Goal: Obtain resource: Download file/media

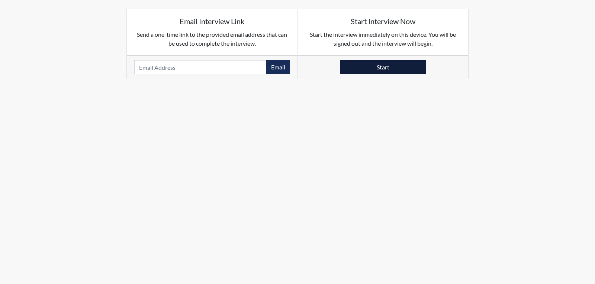
click at [395, 68] on button "Start" at bounding box center [383, 67] width 86 height 14
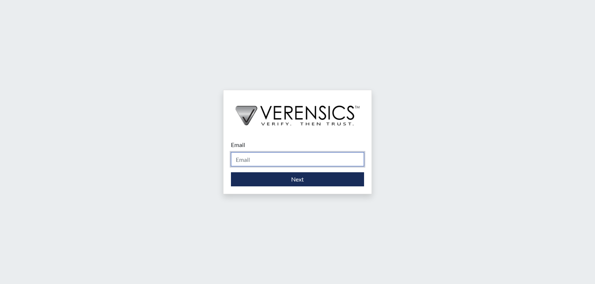
click at [301, 156] on input "Email" at bounding box center [297, 159] width 133 height 14
type input "[PERSON_NAME][EMAIL_ADDRESS][PERSON_NAME][DOMAIN_NAME]"
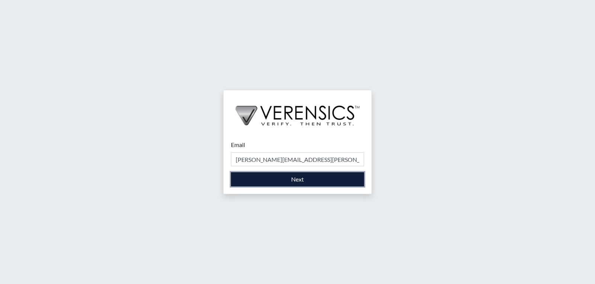
click at [279, 180] on button "Next" at bounding box center [297, 179] width 133 height 14
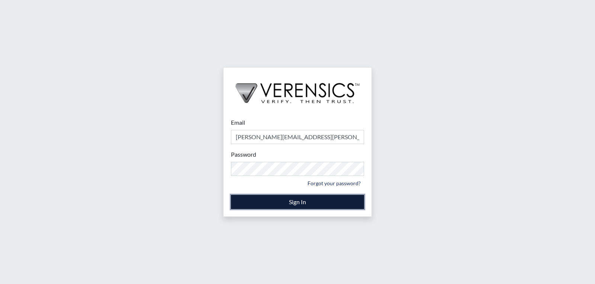
drag, startPoint x: 322, startPoint y: 201, endPoint x: 332, endPoint y: 197, distance: 10.9
click at [323, 201] on button "Sign In" at bounding box center [297, 202] width 133 height 14
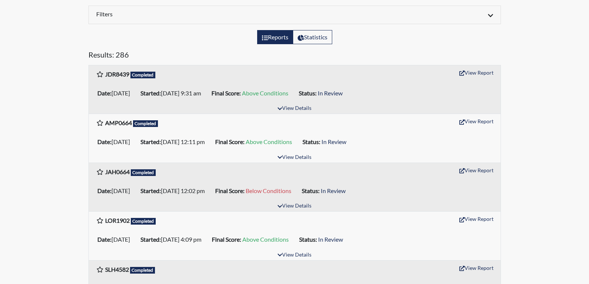
scroll to position [37, 0]
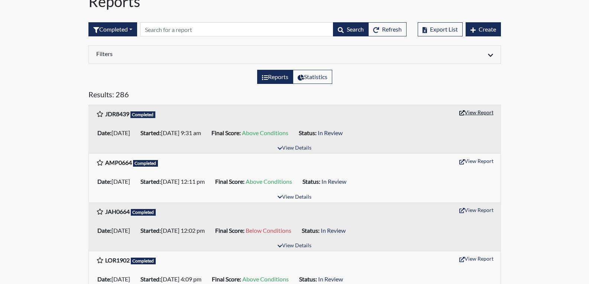
click at [483, 113] on button "View Report" at bounding box center [476, 113] width 41 height 12
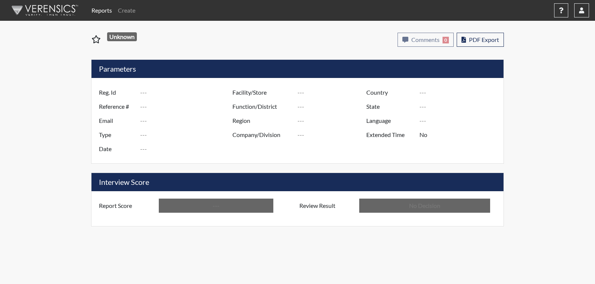
type input "JDR8439"
type input "51279"
type input "---"
type input "Corrections Pre-Employment"
type input "Sep 15, 2025"
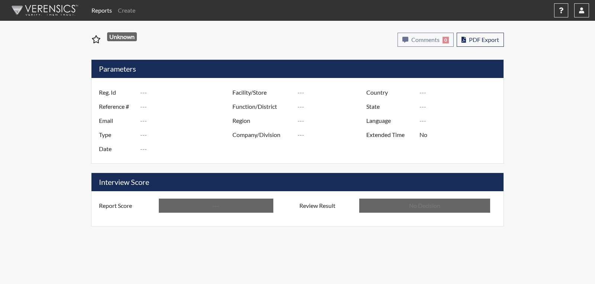
type input "Johnson SP"
type input "United States"
type input "Georgia"
type input "English"
type input "Above Conditions"
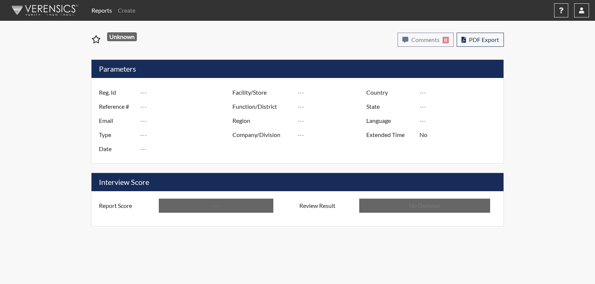
type input "In Review"
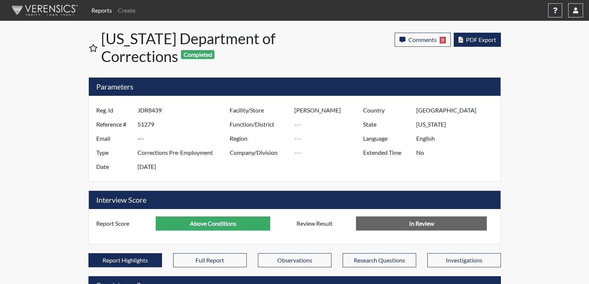
scroll to position [123, 309]
click at [497, 38] on button "PDF Export" at bounding box center [477, 40] width 47 height 14
